Goal: Task Accomplishment & Management: Complete application form

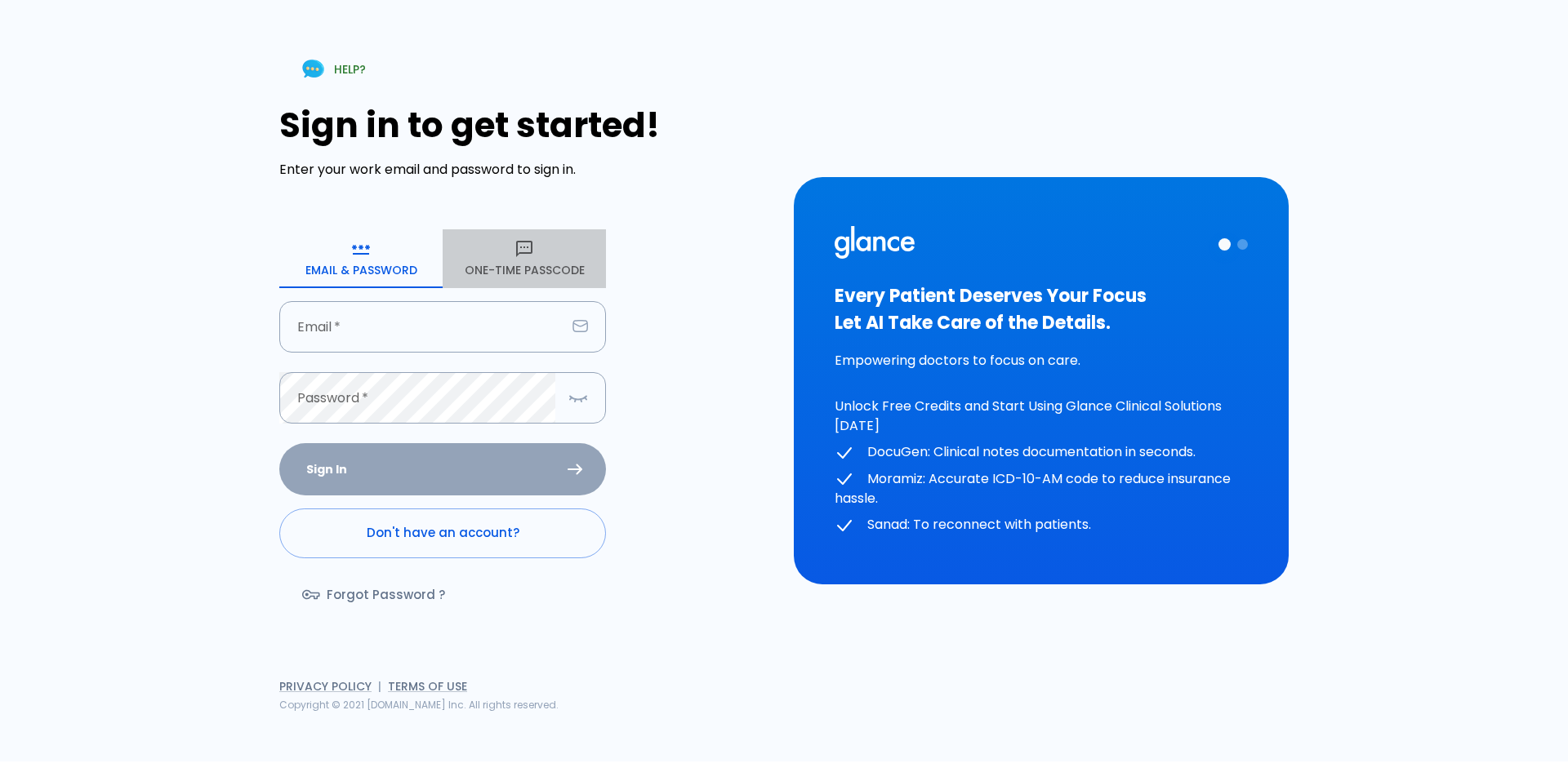
click at [523, 258] on icon "button" at bounding box center [524, 249] width 19 height 19
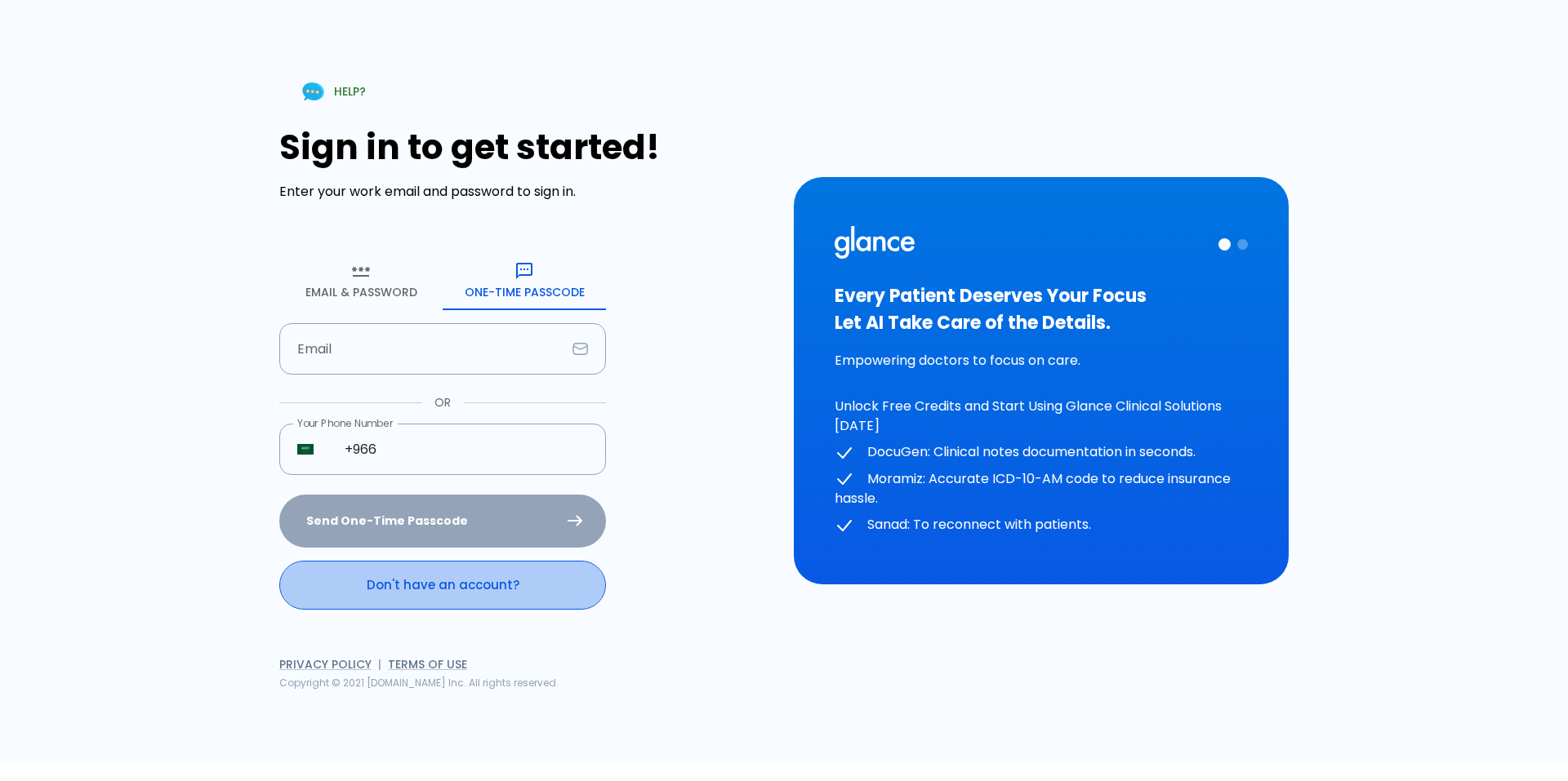
click at [482, 580] on link "Don't have an account?" at bounding box center [442, 586] width 326 height 49
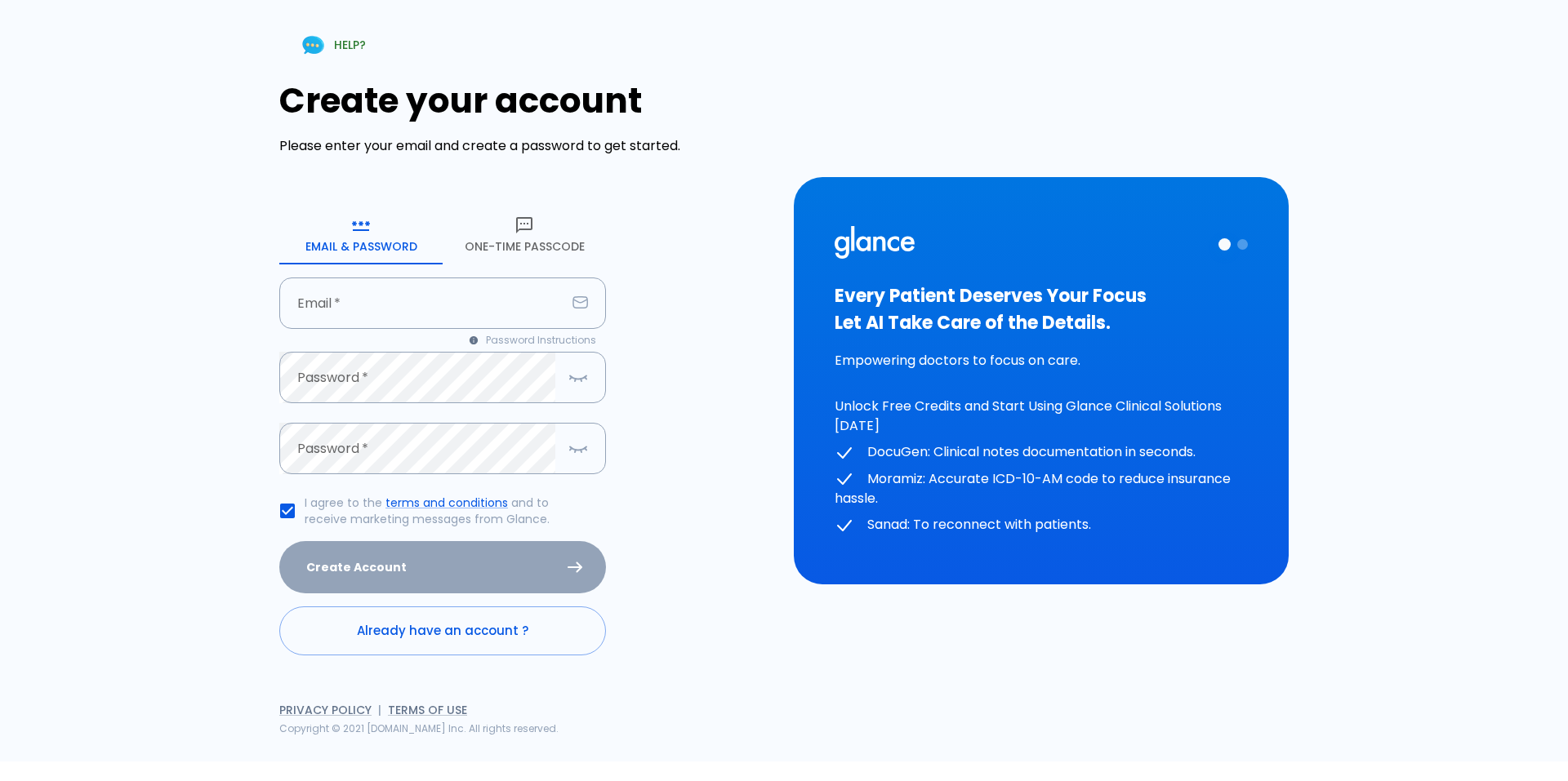
click at [534, 240] on button "One-Time Passcode" at bounding box center [524, 235] width 164 height 59
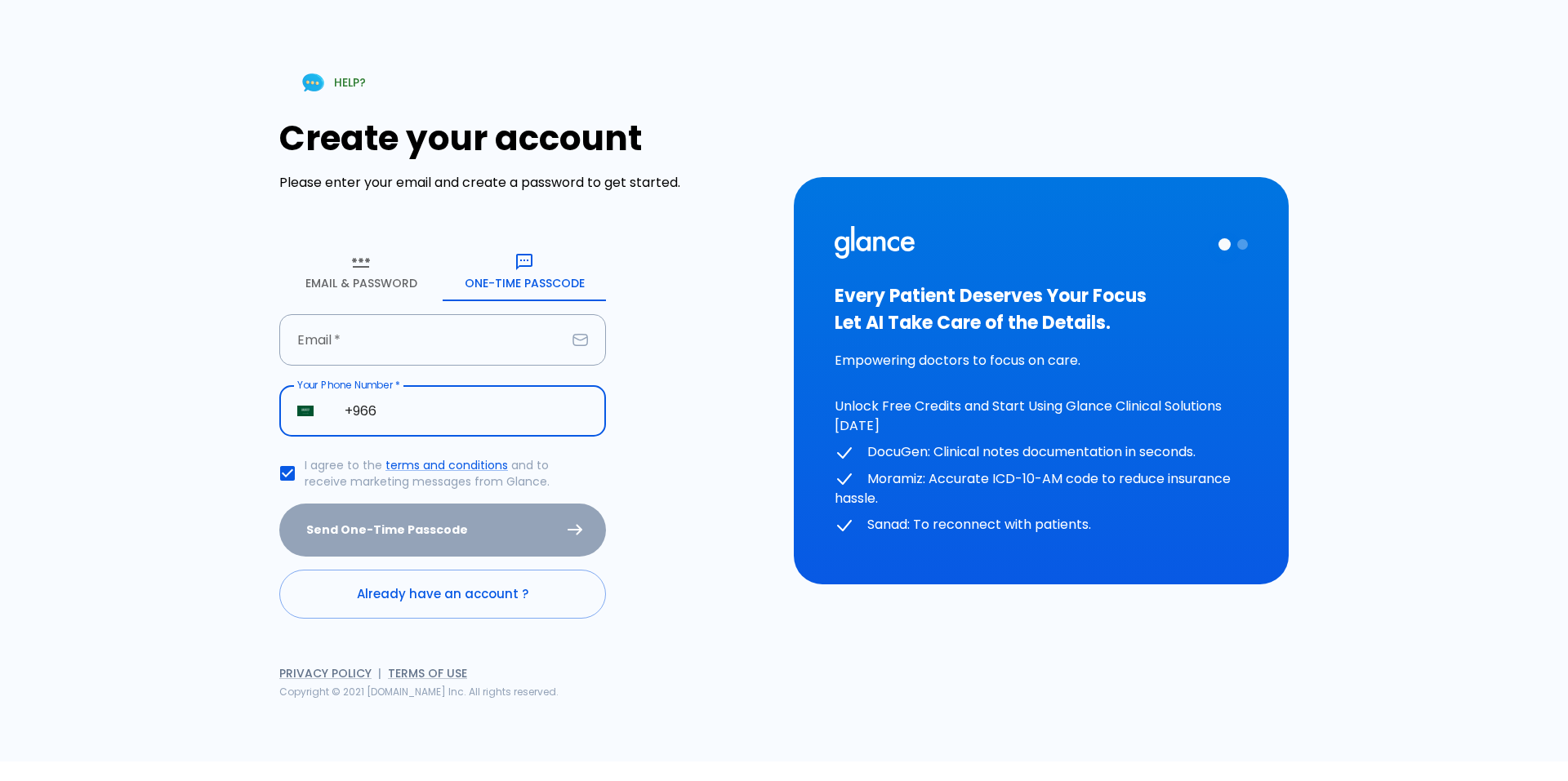
click at [432, 406] on input "+966" at bounding box center [465, 411] width 279 height 51
click at [390, 405] on input "+966" at bounding box center [465, 411] width 279 height 51
click at [391, 405] on input "+966" at bounding box center [465, 411] width 279 height 51
